Goal: Transaction & Acquisition: Purchase product/service

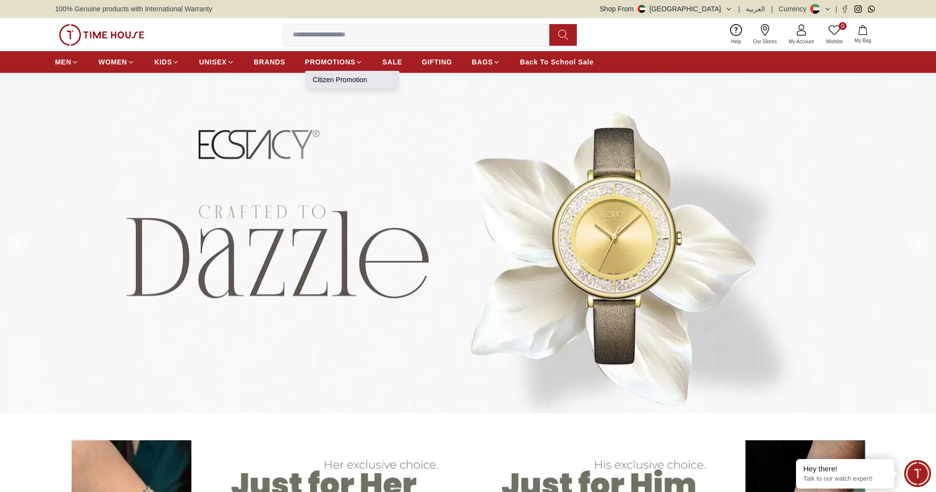
click at [341, 82] on link "Citizen Promotion" at bounding box center [352, 80] width 79 height 10
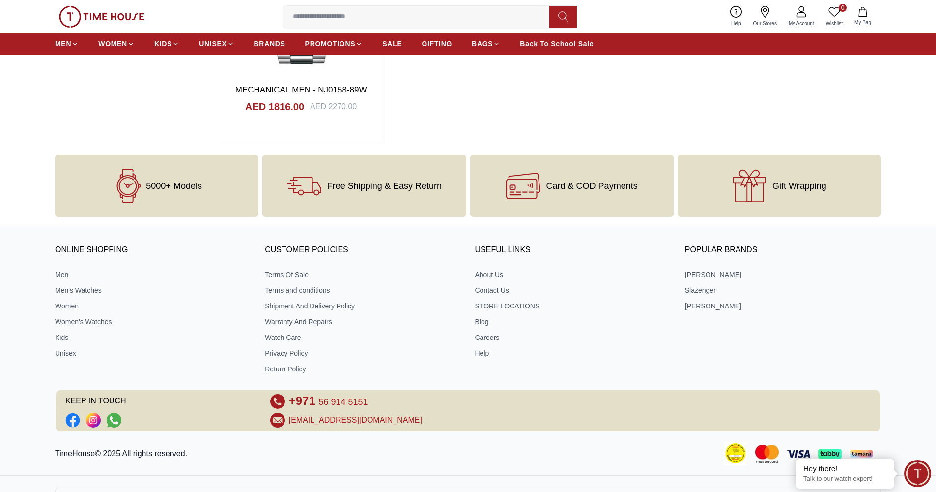
scroll to position [215, 0]
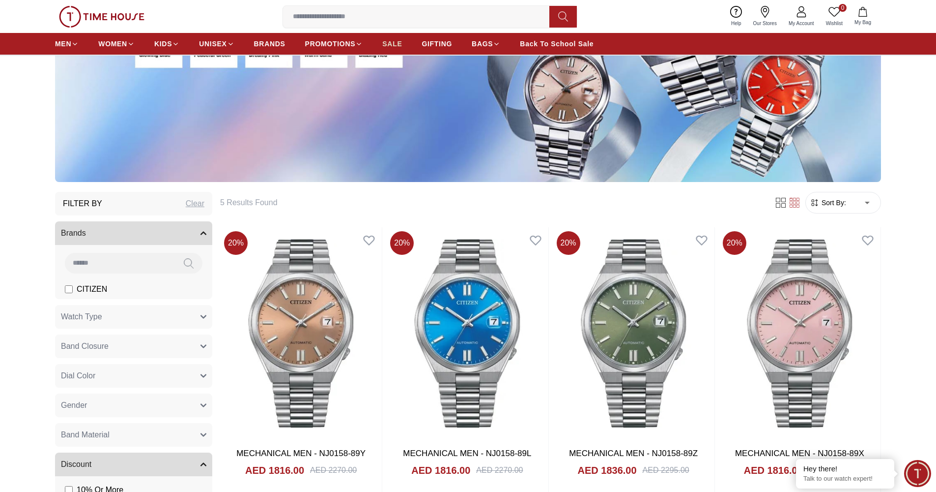
click at [392, 41] on span "SALE" at bounding box center [392, 44] width 20 height 10
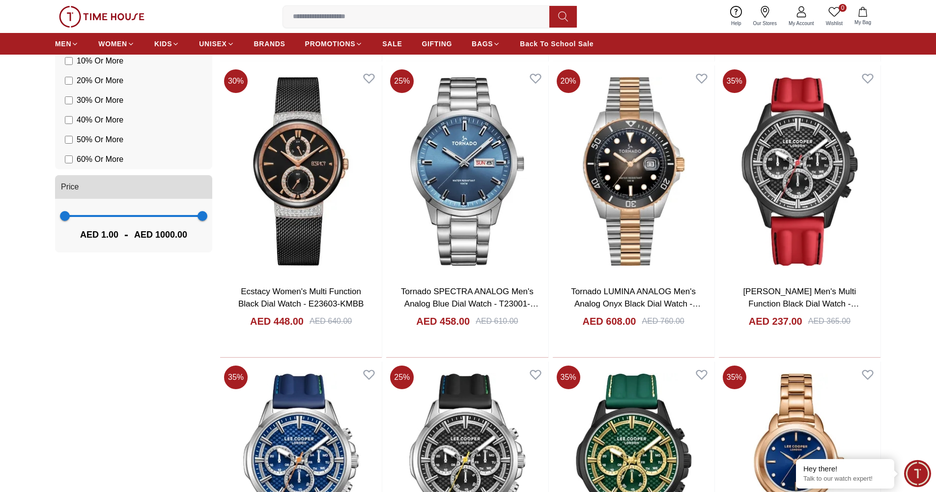
scroll to position [1440, 0]
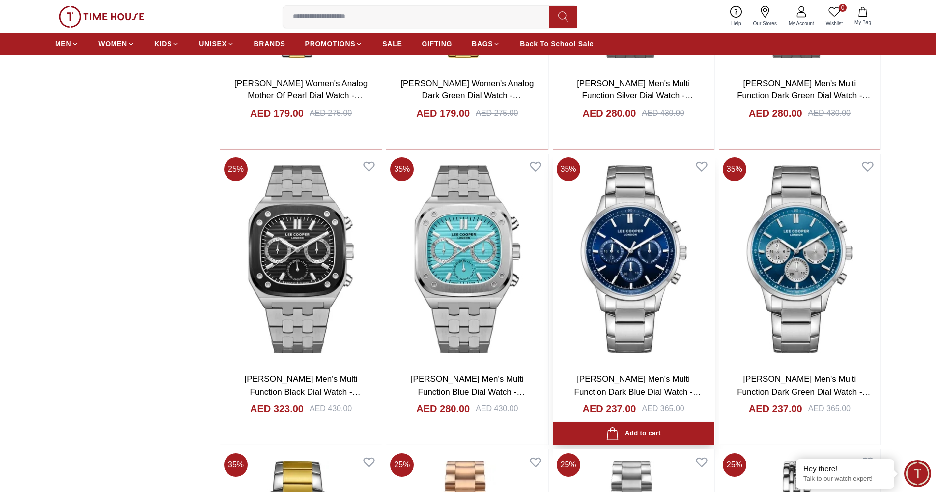
scroll to position [1898, 0]
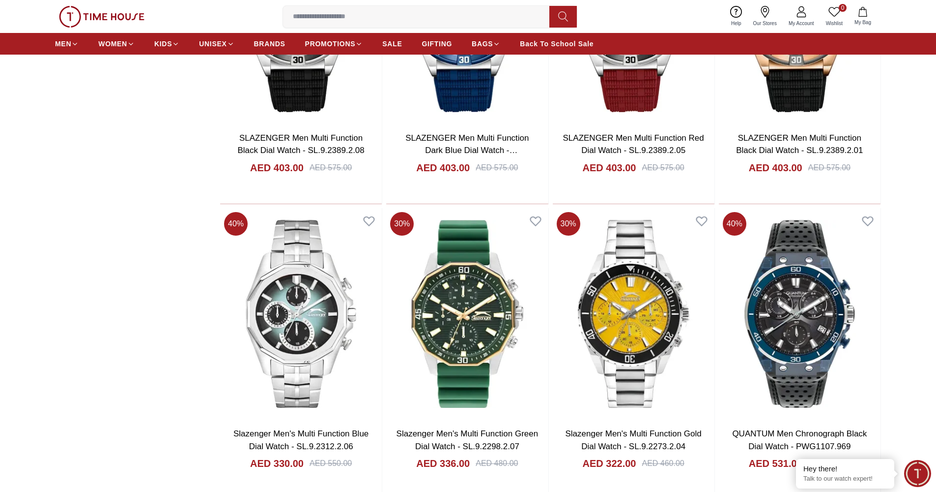
scroll to position [4431, 0]
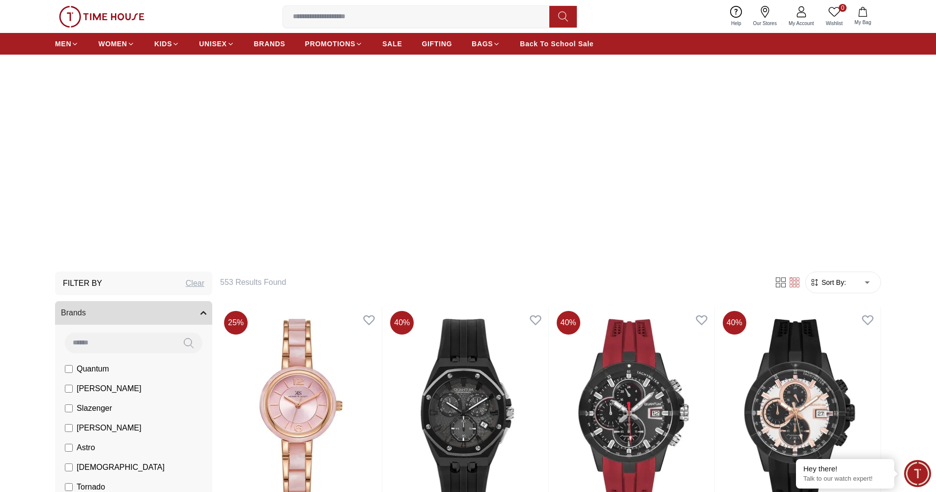
scroll to position [462, 0]
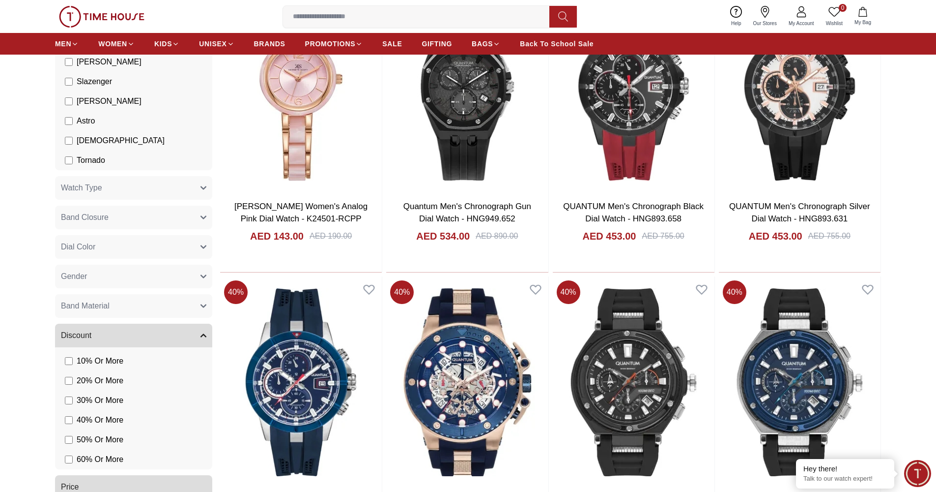
scroll to position [215, 0]
